Goal: Complete application form: Complete application form

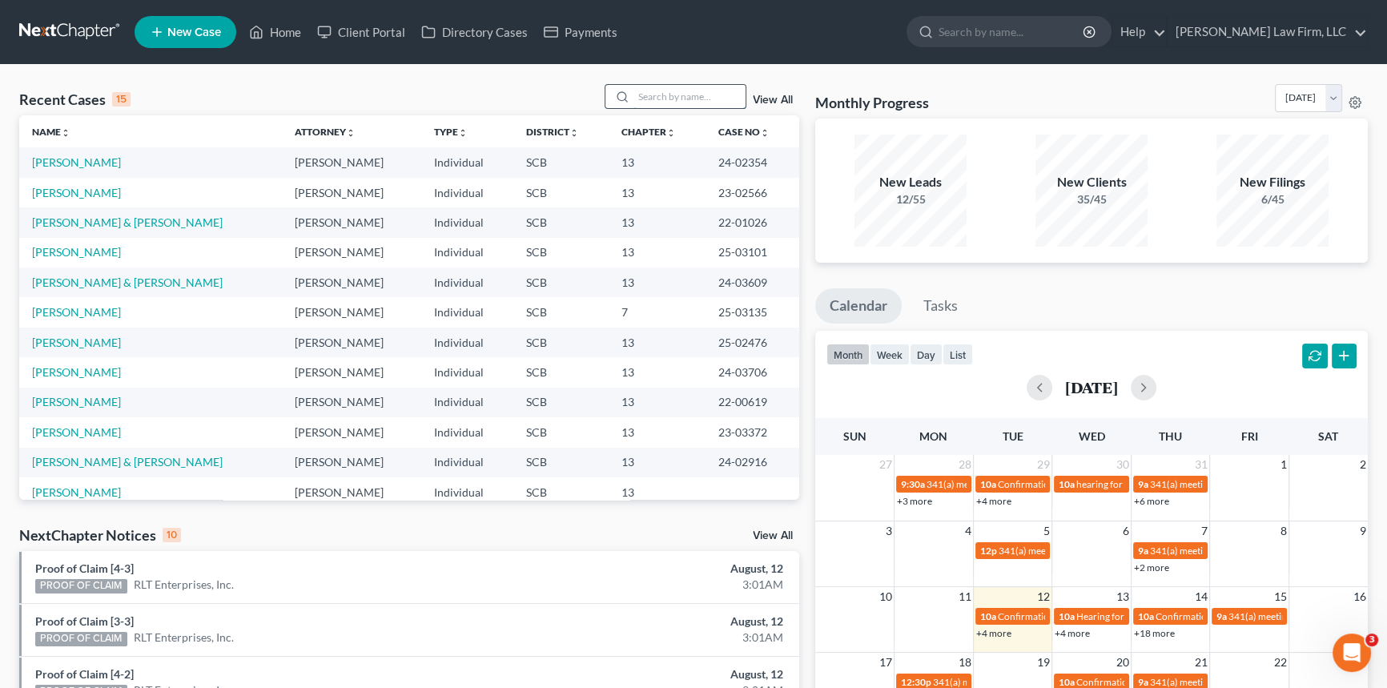
click at [642, 97] on input "search" at bounding box center [689, 96] width 112 height 23
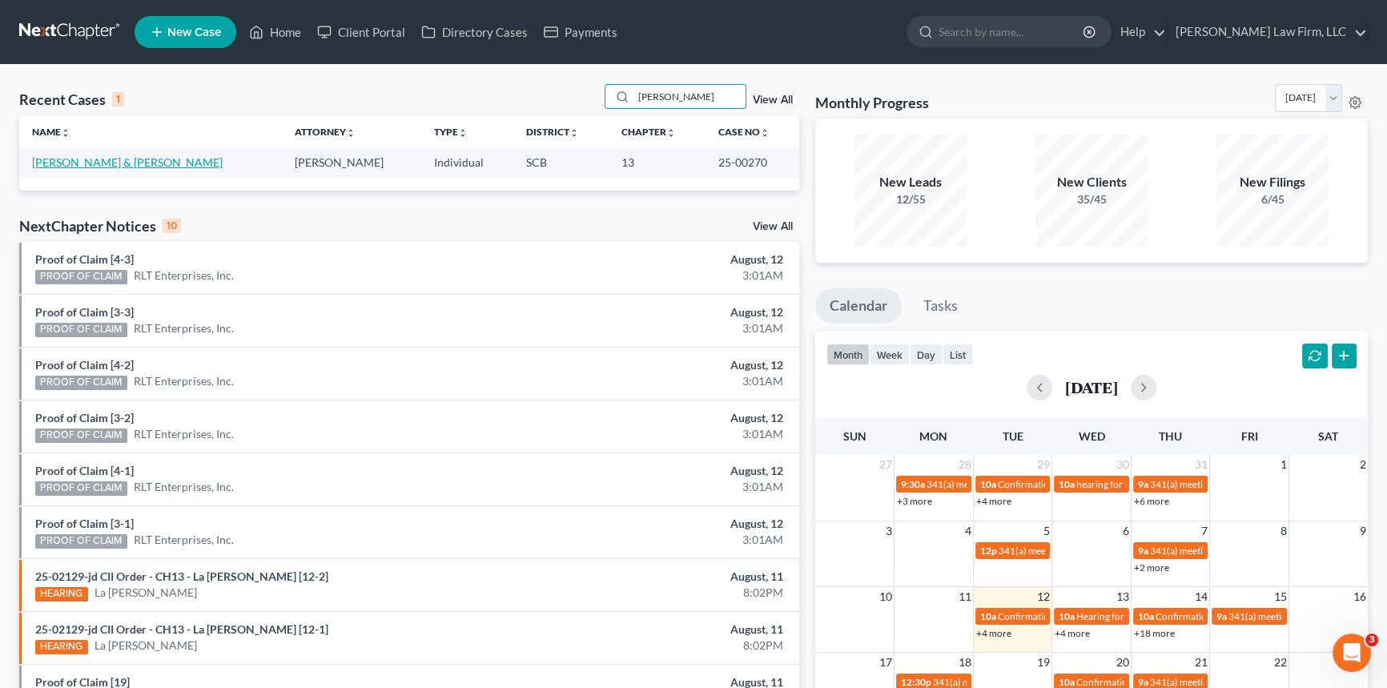
type input "[PERSON_NAME]"
click at [135, 160] on link "[PERSON_NAME] & [PERSON_NAME]" at bounding box center [127, 162] width 191 height 14
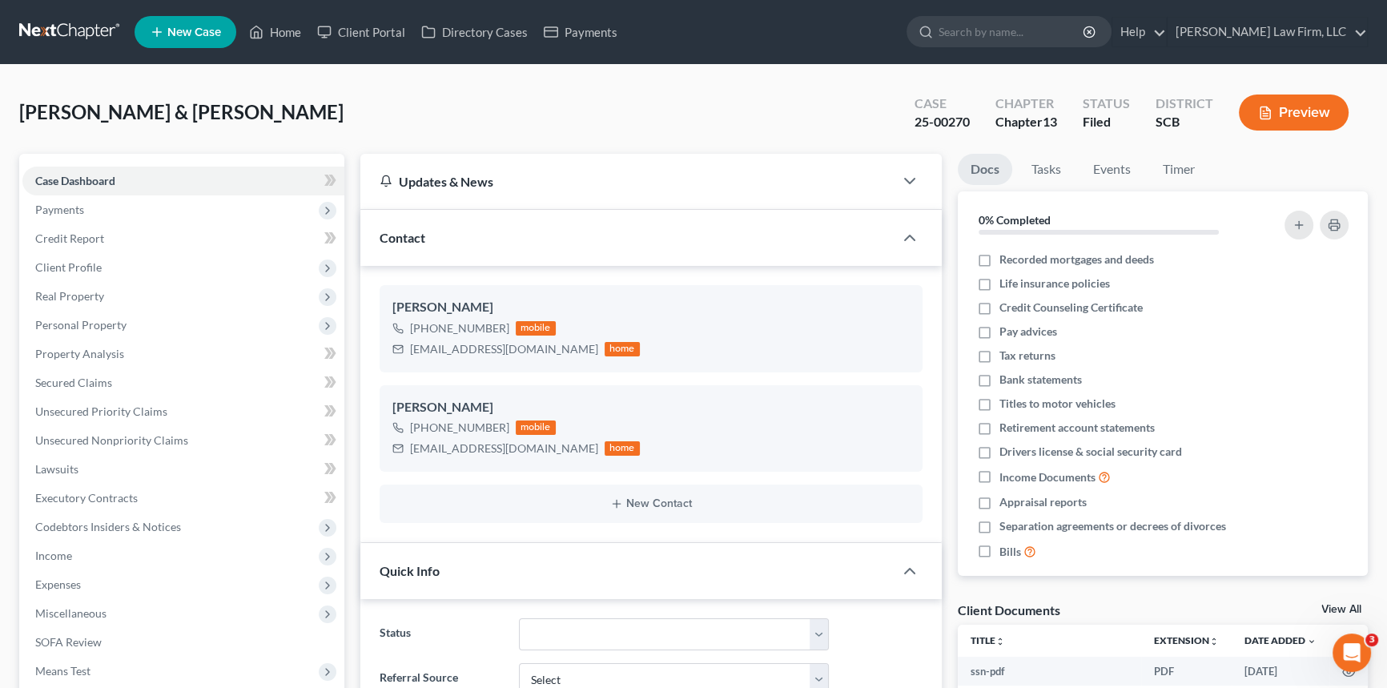
select select "0"
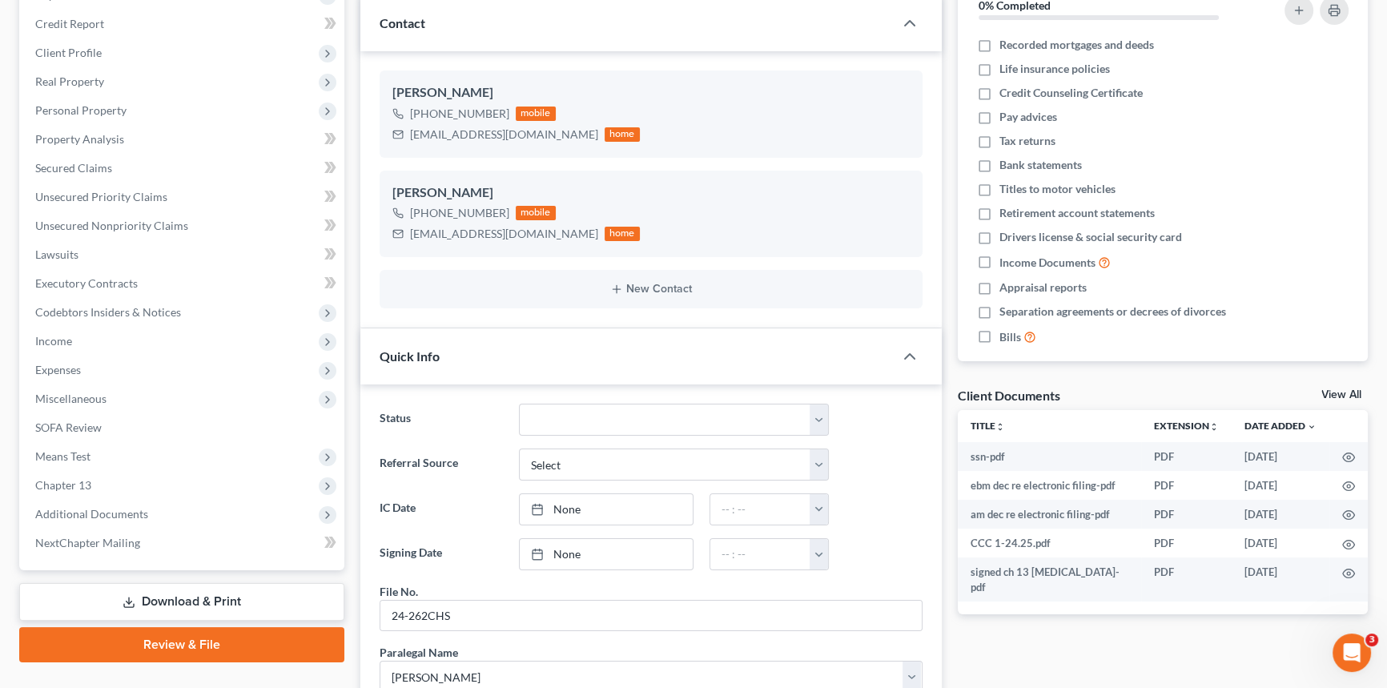
scroll to position [72, 0]
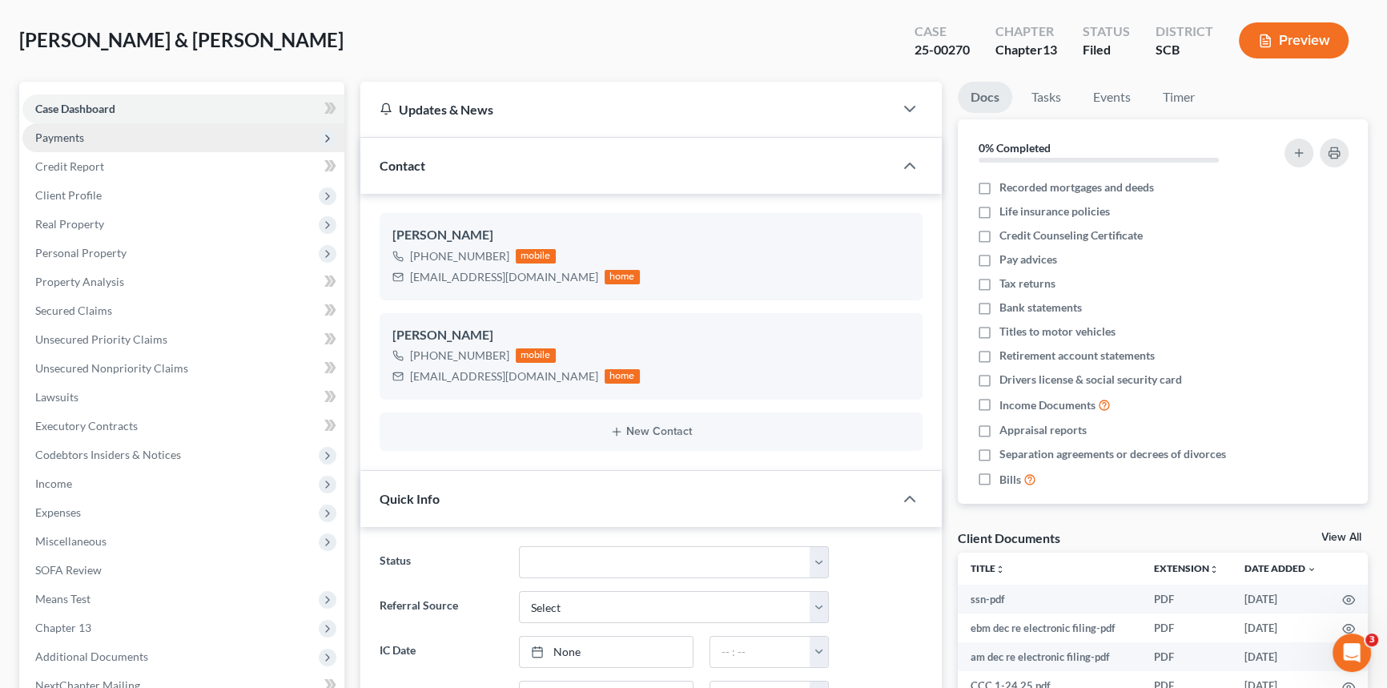
click at [62, 136] on span "Payments" at bounding box center [59, 138] width 49 height 14
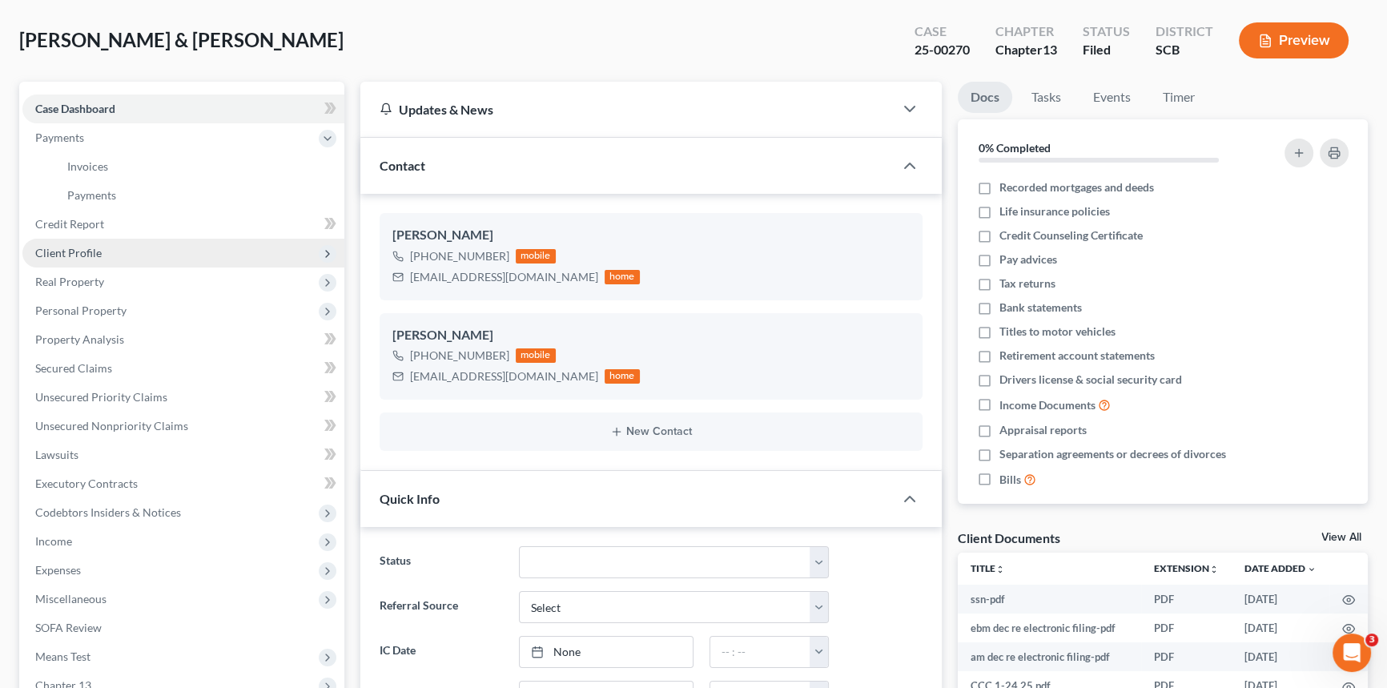
click at [70, 251] on span "Client Profile" at bounding box center [68, 253] width 66 height 14
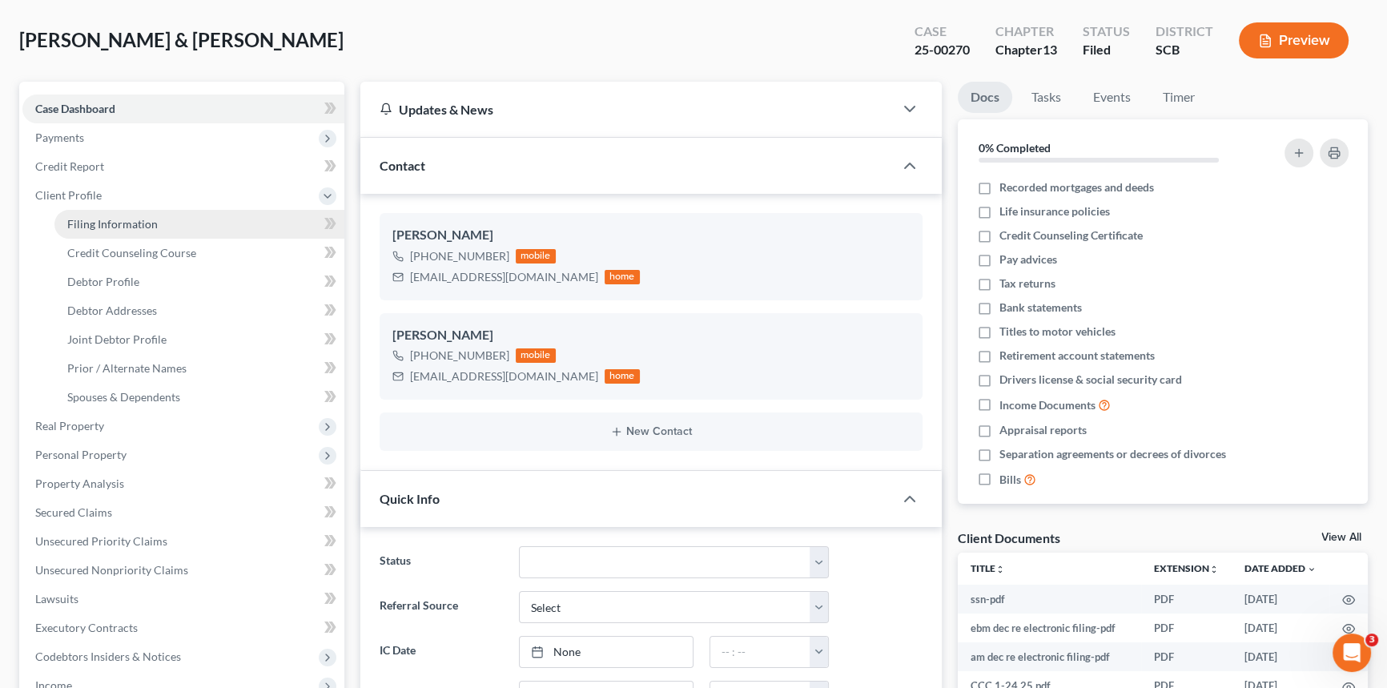
click at [106, 223] on span "Filing Information" at bounding box center [112, 224] width 90 height 14
select select "1"
select select "3"
select select "42"
